Goal: Task Accomplishment & Management: Use online tool/utility

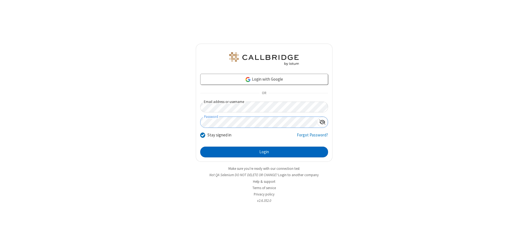
click at [264, 152] on button "Login" at bounding box center [264, 152] width 128 height 11
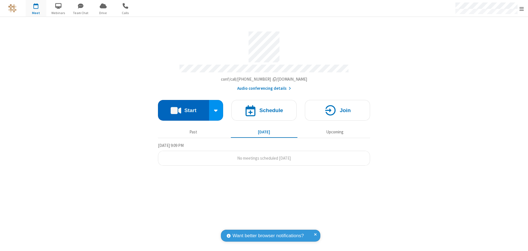
click at [183, 108] on button "Start" at bounding box center [183, 110] width 51 height 21
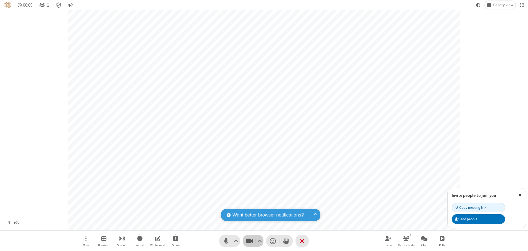
click at [250, 241] on span "Stop video (Alt+V)" at bounding box center [250, 241] width 8 height 8
click at [250, 241] on span "Start video (Alt+V)" at bounding box center [250, 241] width 8 height 8
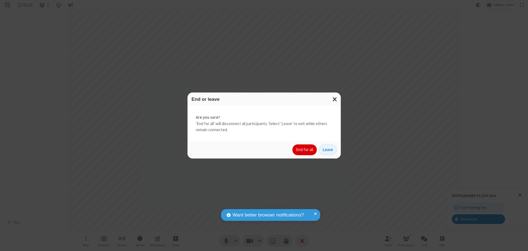
click at [305, 150] on button "End for all" at bounding box center [305, 150] width 24 height 11
